Goal: Find specific fact: Find specific fact

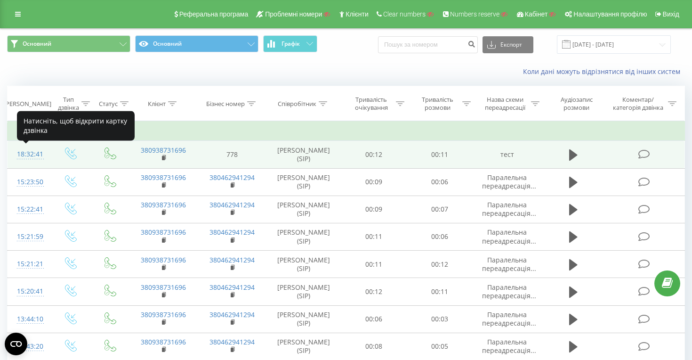
click at [34, 155] on div "18:32:41" at bounding box center [28, 154] width 23 height 18
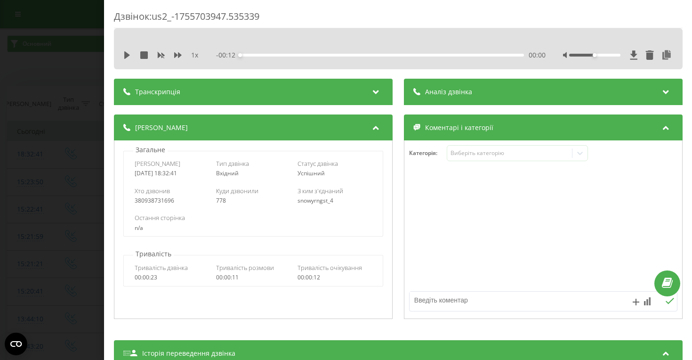
click at [31, 66] on div "Дзвінок : us2_-1755703947.535339 1 x - 00:12 00:00 00:00 Транскрипція Для AI-ан…" at bounding box center [346, 180] width 692 height 360
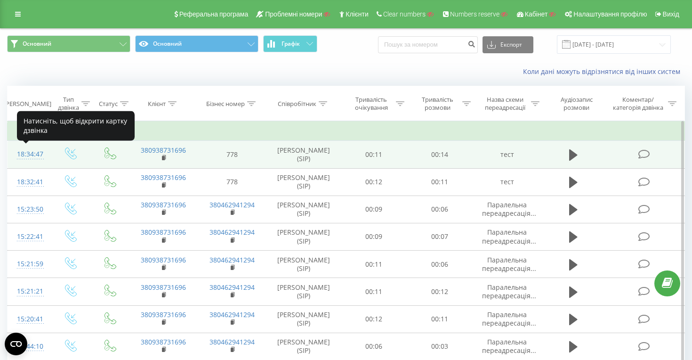
click at [33, 154] on div "18:34:47" at bounding box center [28, 154] width 23 height 18
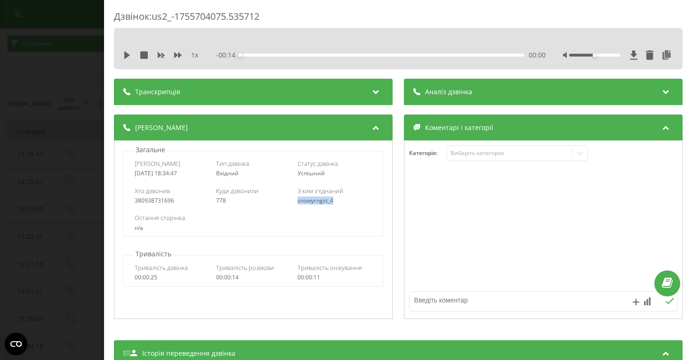
drag, startPoint x: 297, startPoint y: 202, endPoint x: 337, endPoint y: 201, distance: 40.5
click at [337, 201] on div "snowyrngst_4" at bounding box center [334, 200] width 74 height 7
copy div "snowyrngst_4"
click at [48, 196] on div "Дзвінок : us2_-1755704075.535712 1 x - 00:14 00:00 00:00 Транскрипція Для AI-ан…" at bounding box center [346, 180] width 692 height 360
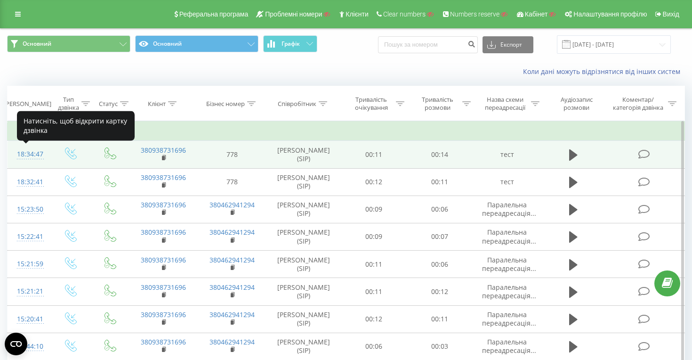
click at [35, 151] on div "18:34:47" at bounding box center [28, 154] width 23 height 18
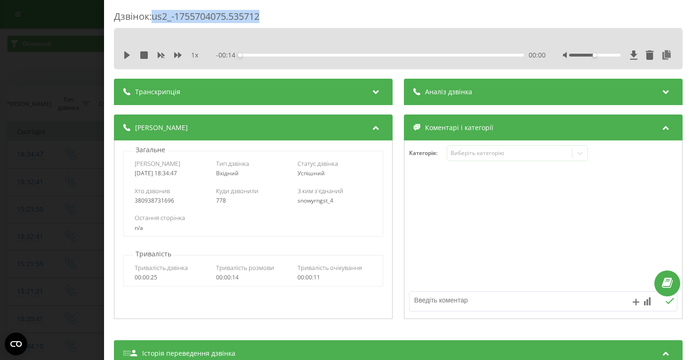
drag, startPoint x: 270, startPoint y: 18, endPoint x: 153, endPoint y: 21, distance: 117.8
click at [153, 21] on div "Дзвінок : us2_-1755704075.535712" at bounding box center [398, 19] width 569 height 18
click at [186, 17] on div "Дзвінок : us2_-1755704075.535712" at bounding box center [398, 19] width 569 height 18
drag, startPoint x: 155, startPoint y: 18, endPoint x: 270, endPoint y: 12, distance: 116.0
click at [270, 12] on div "Дзвінок : us2_-1755704075.535712" at bounding box center [398, 19] width 569 height 18
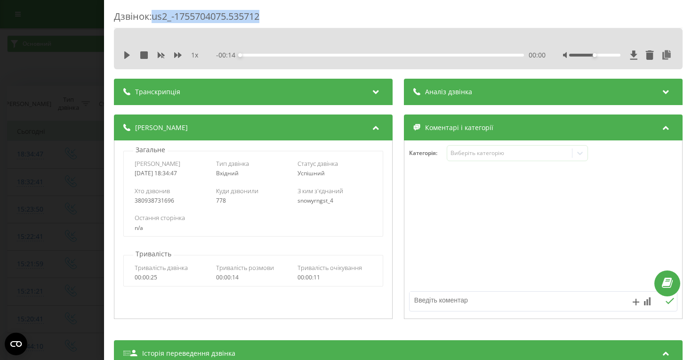
copy div "us2_-1755704075.535712"
drag, startPoint x: 296, startPoint y: 200, endPoint x: 338, endPoint y: 204, distance: 41.6
click at [338, 204] on div "Хто дзвонив 380938731696 Куди дзвонили 778 З ким з'єднаний snowyrngst_4" at bounding box center [253, 195] width 260 height 27
copy div "snowyrngst_4"
click at [358, 202] on div "snowyrngst_4" at bounding box center [334, 200] width 74 height 7
